Goal: Task Accomplishment & Management: Manage account settings

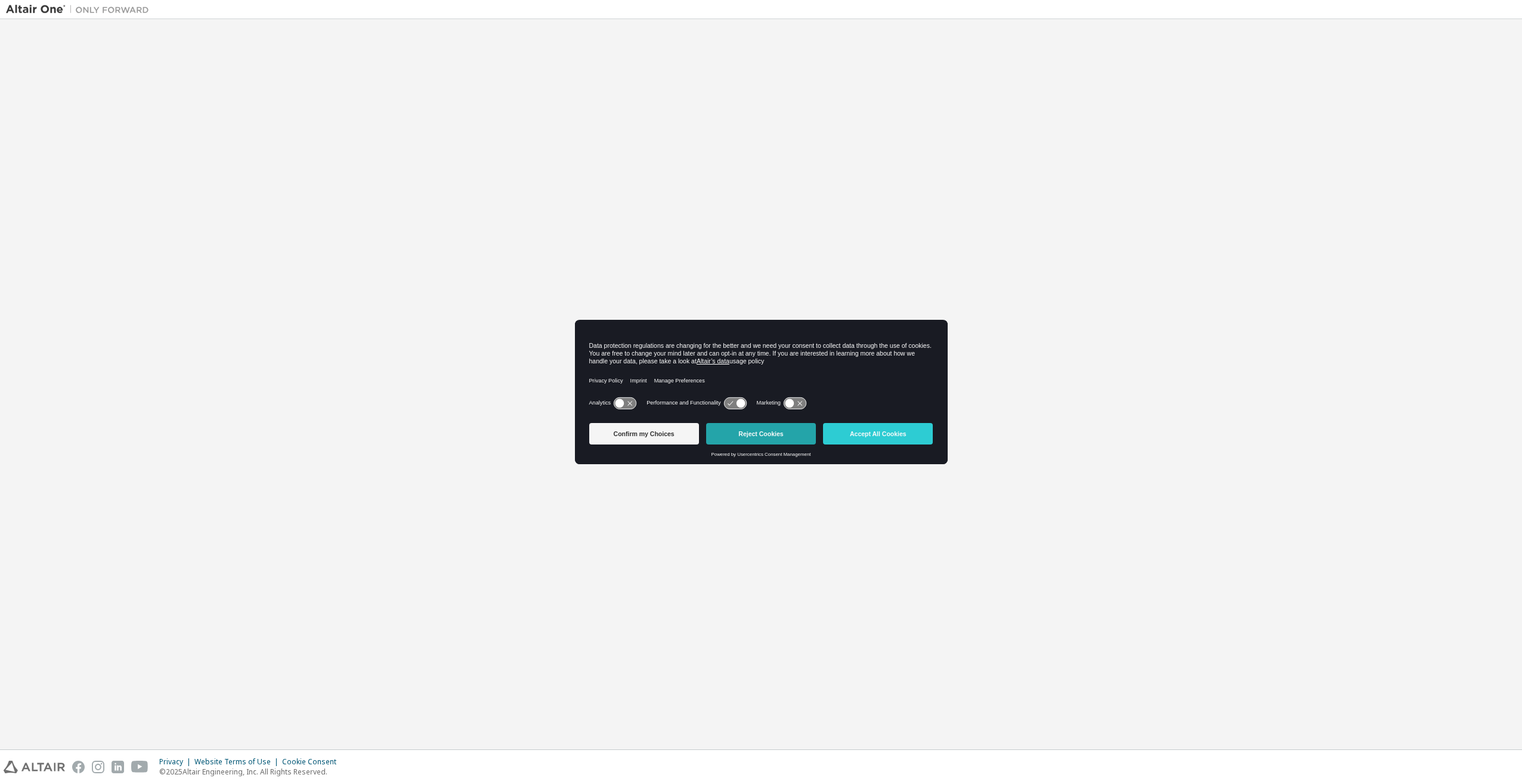
click at [747, 429] on button "Reject Cookies" at bounding box center [761, 433] width 109 height 22
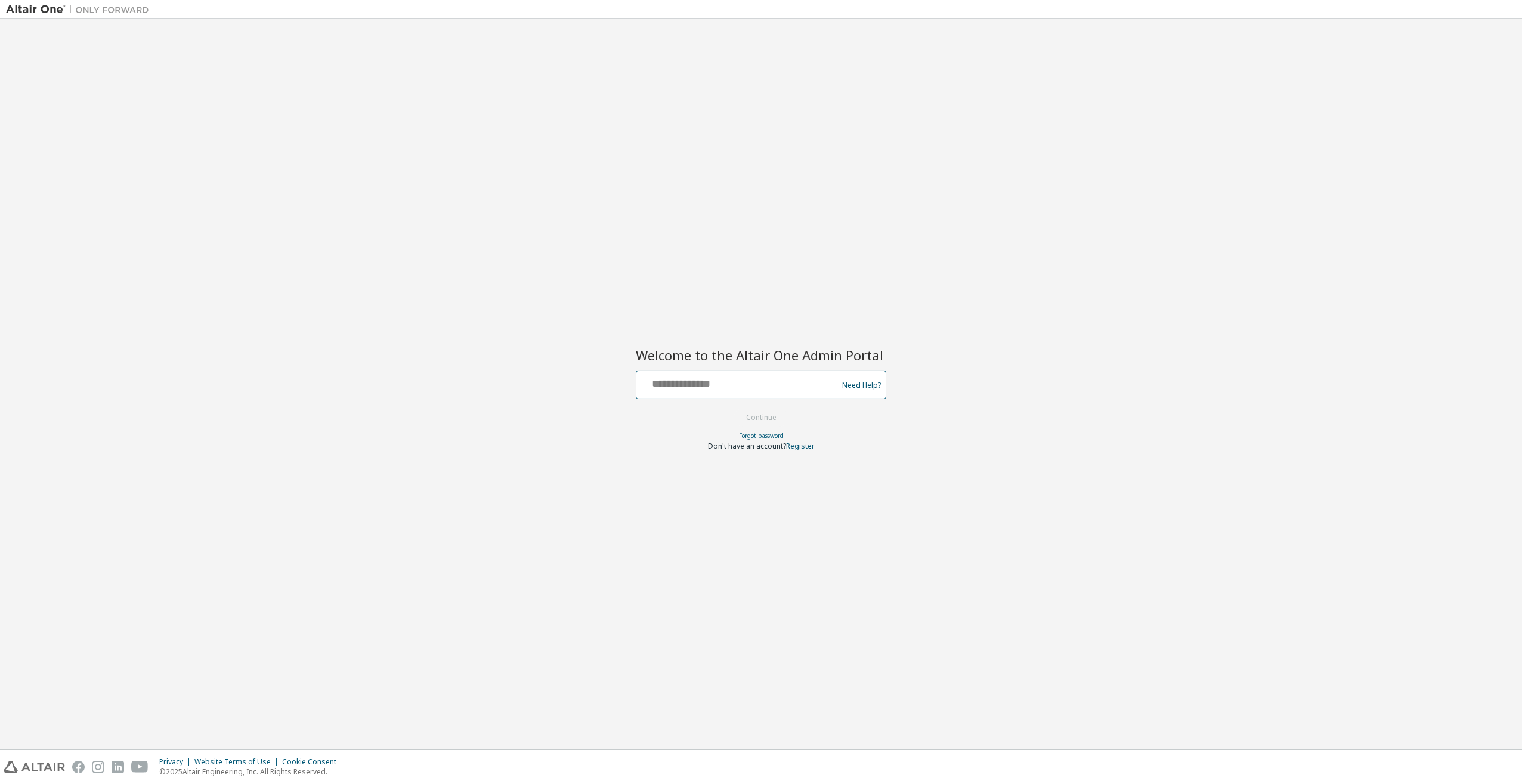
click at [727, 385] on input "text" at bounding box center [739, 382] width 195 height 18
type input "**********"
click at [758, 412] on button "Continue" at bounding box center [761, 418] width 55 height 18
